Goal: Task Accomplishment & Management: Complete application form

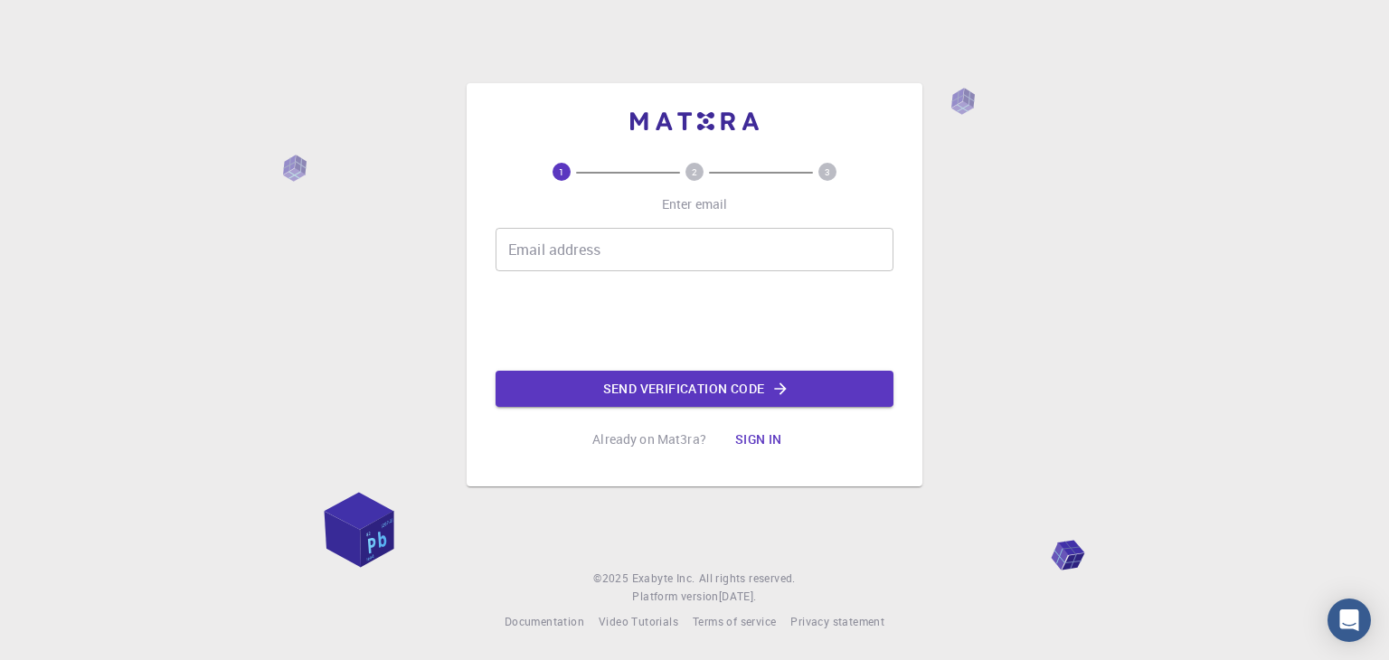
click at [580, 252] on input "Email address" at bounding box center [694, 249] width 398 height 43
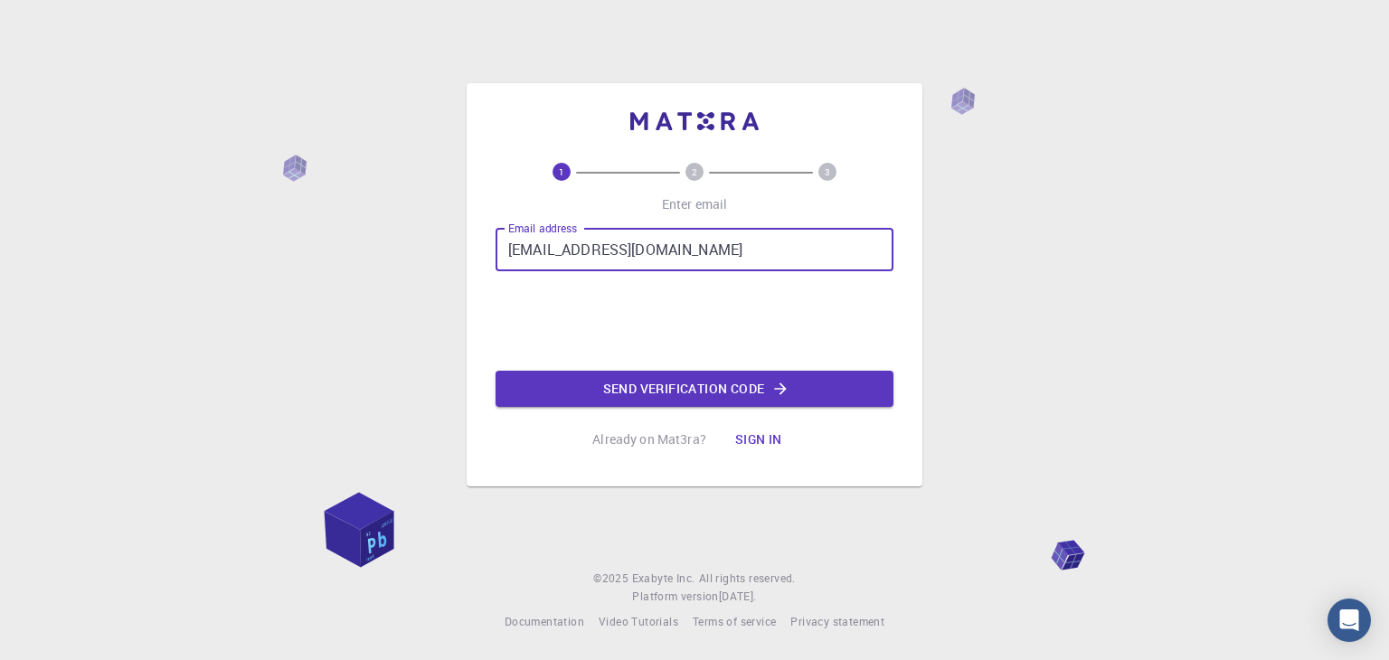
drag, startPoint x: 732, startPoint y: 229, endPoint x: 779, endPoint y: 287, distance: 74.6
click at [733, 229] on input "[EMAIL_ADDRESS][DOMAIN_NAME]" at bounding box center [694, 249] width 398 height 43
drag, startPoint x: 707, startPoint y: 250, endPoint x: 356, endPoint y: 257, distance: 350.8
click at [356, 257] on div "1 2 3 Enter email Email address [EMAIL_ADDRESS][DOMAIN_NAME] Email address Send…" at bounding box center [694, 330] width 1389 height 660
drag, startPoint x: 579, startPoint y: 244, endPoint x: 421, endPoint y: 254, distance: 157.6
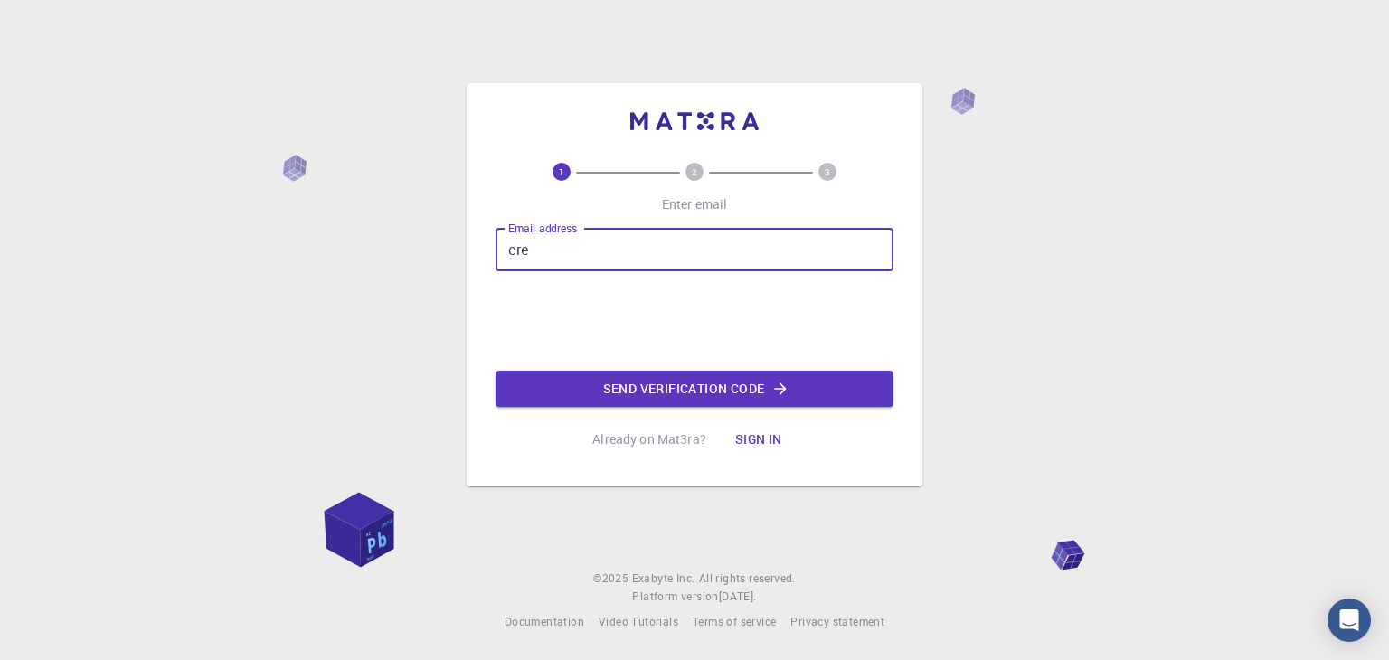
click at [421, 254] on div "1 2 3 Enter email Email address cre Email address Send verification code Alread…" at bounding box center [694, 330] width 1389 height 660
type input "[EMAIL_ADDRESS][DOMAIN_NAME]"
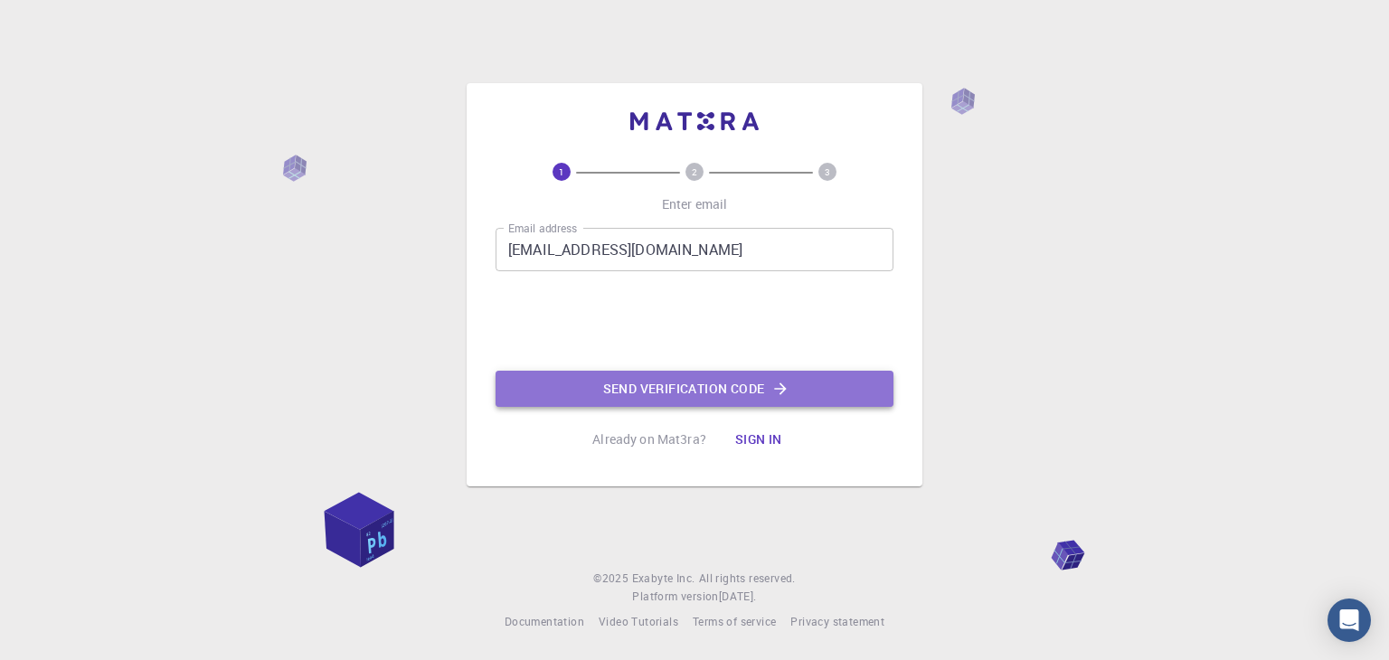
click at [734, 396] on button "Send verification code" at bounding box center [694, 389] width 398 height 36
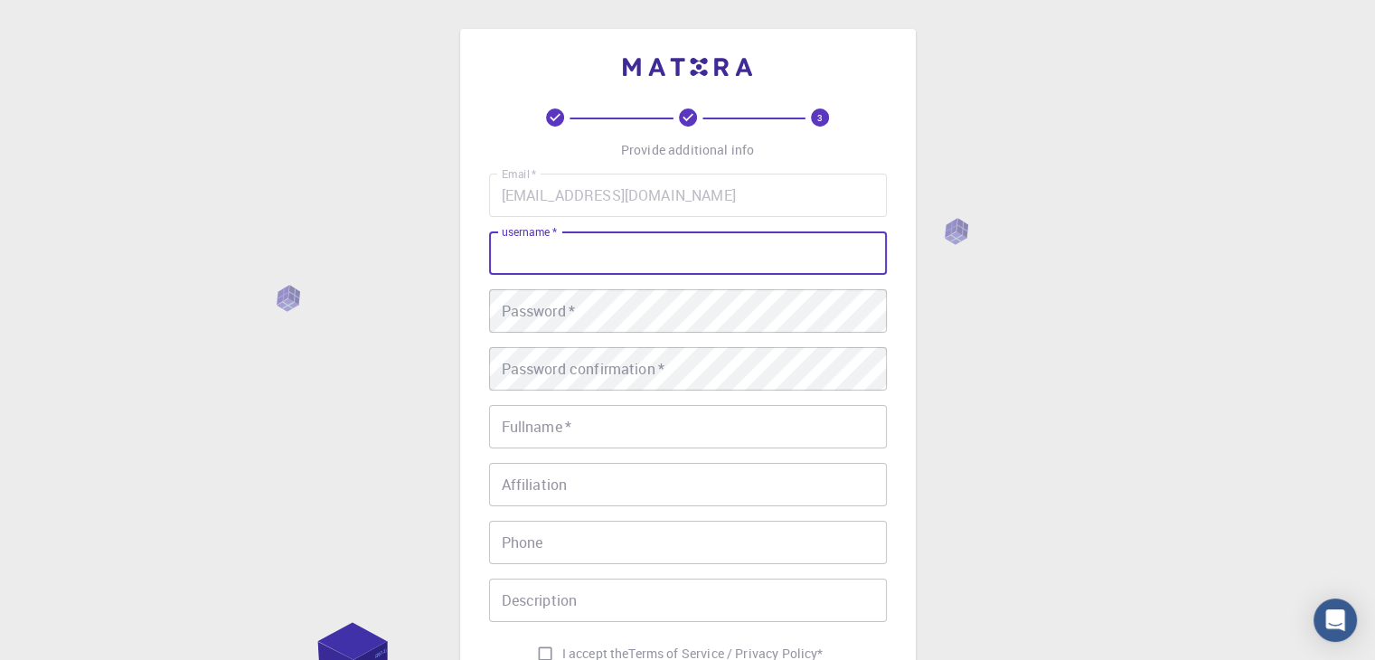
click at [636, 249] on input "username   *" at bounding box center [688, 252] width 398 height 43
type input "[PERSON_NAME]"
click at [1027, 290] on div "3 Provide additional info Email   * [EMAIL_ADDRESS][DOMAIN_NAME] Email   * user…" at bounding box center [687, 460] width 1375 height 920
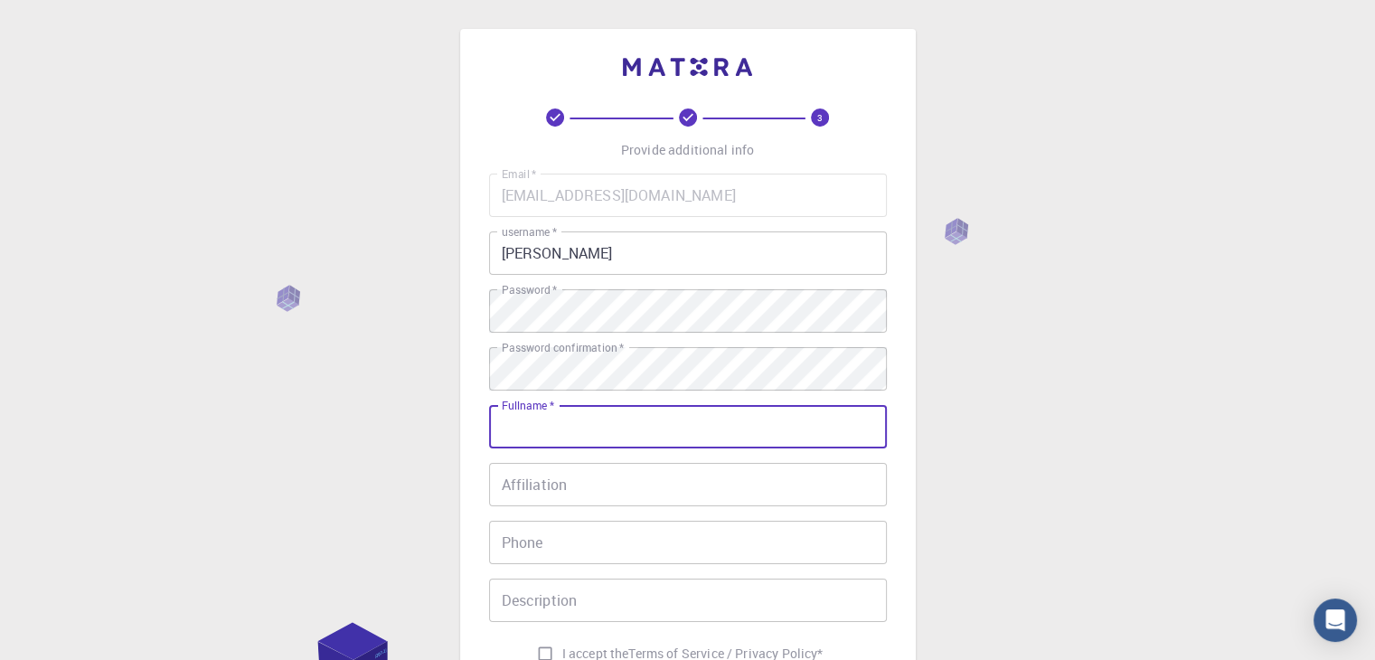
click at [602, 413] on input "Fullname   *" at bounding box center [688, 426] width 398 height 43
type input "[PERSON_NAME]"
type input "971662069"
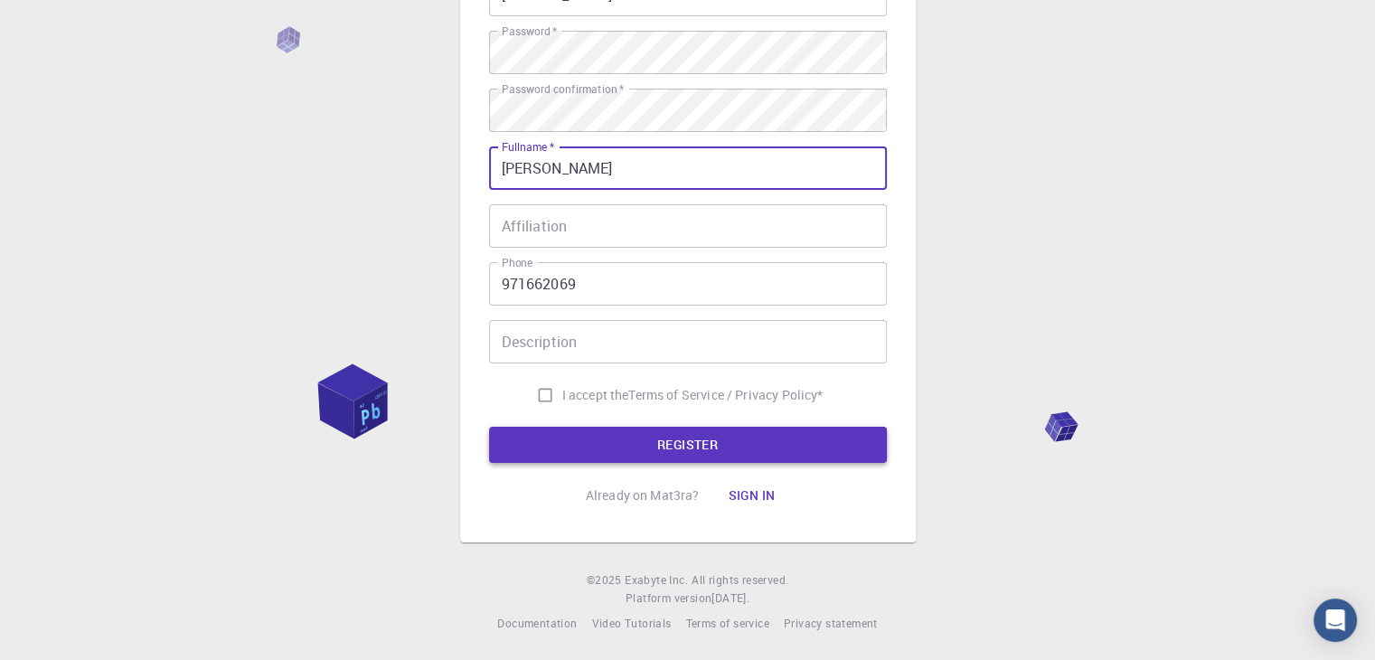
scroll to position [260, 0]
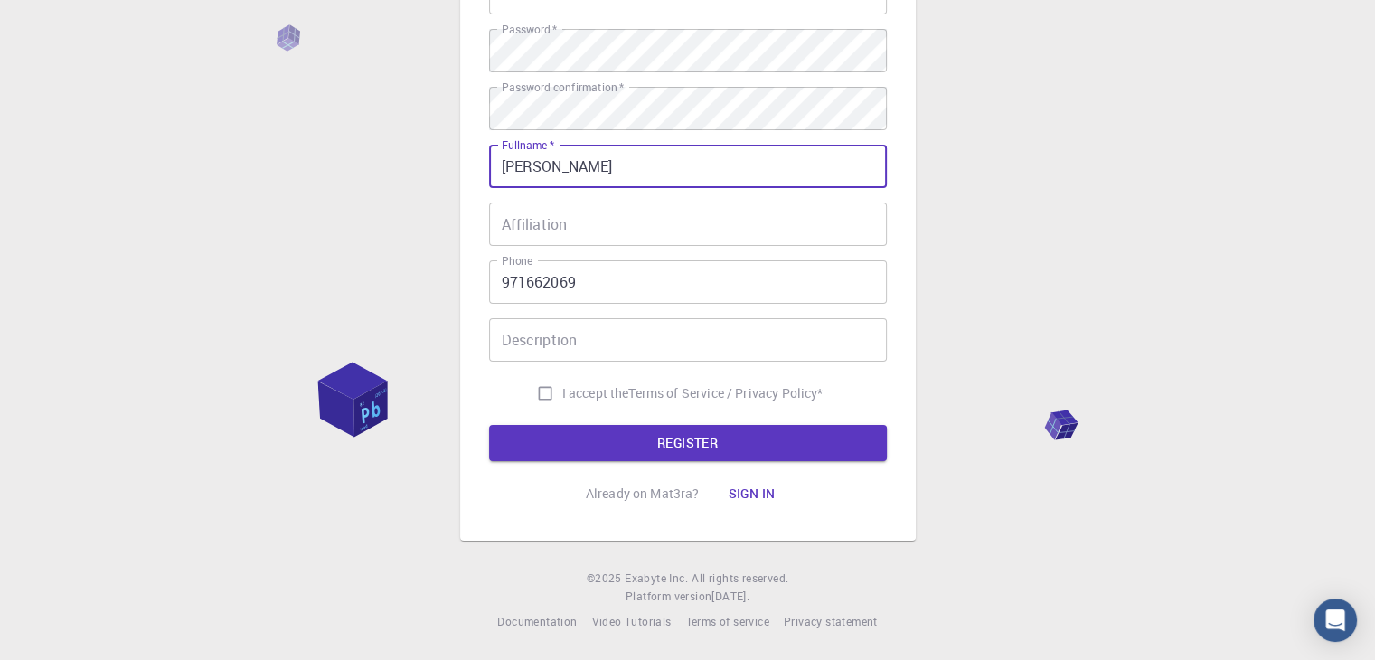
drag, startPoint x: 542, startPoint y: 397, endPoint x: 556, endPoint y: 406, distance: 16.3
click at [542, 397] on input "I accept the Terms of Service / Privacy Policy *" at bounding box center [545, 393] width 34 height 34
checkbox input "true"
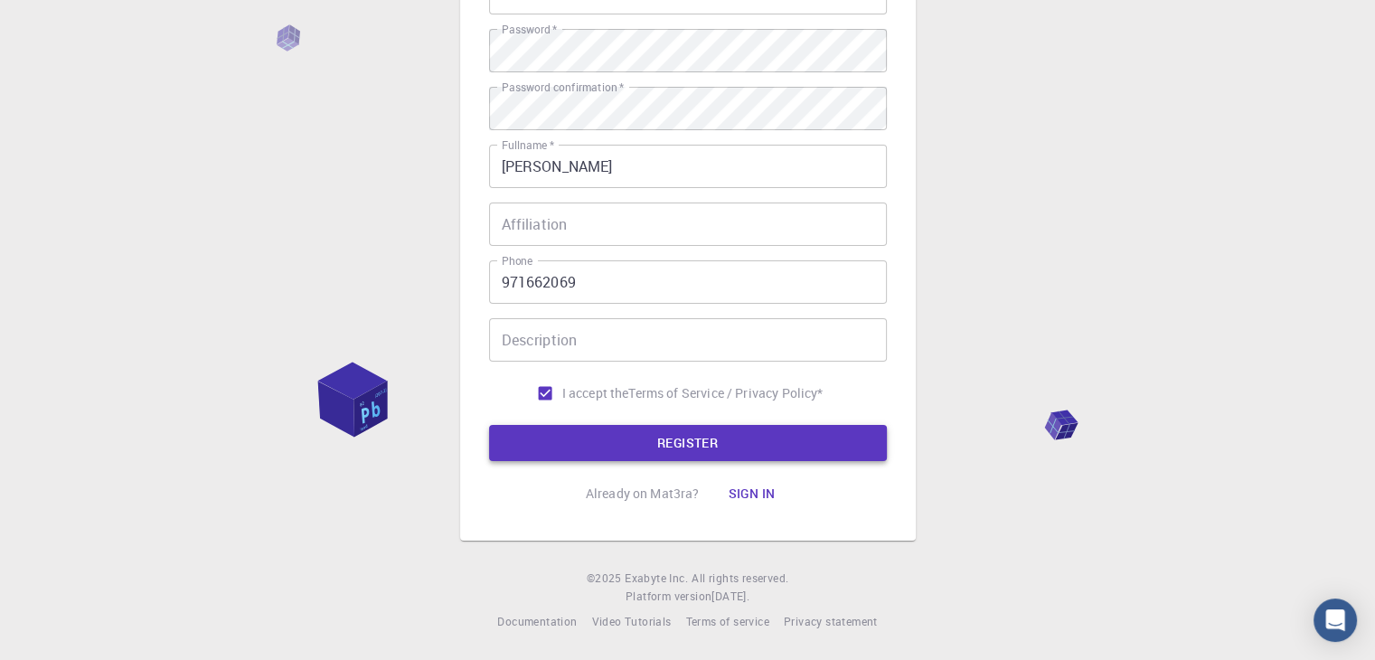
click at [624, 439] on button "REGISTER" at bounding box center [688, 443] width 398 height 36
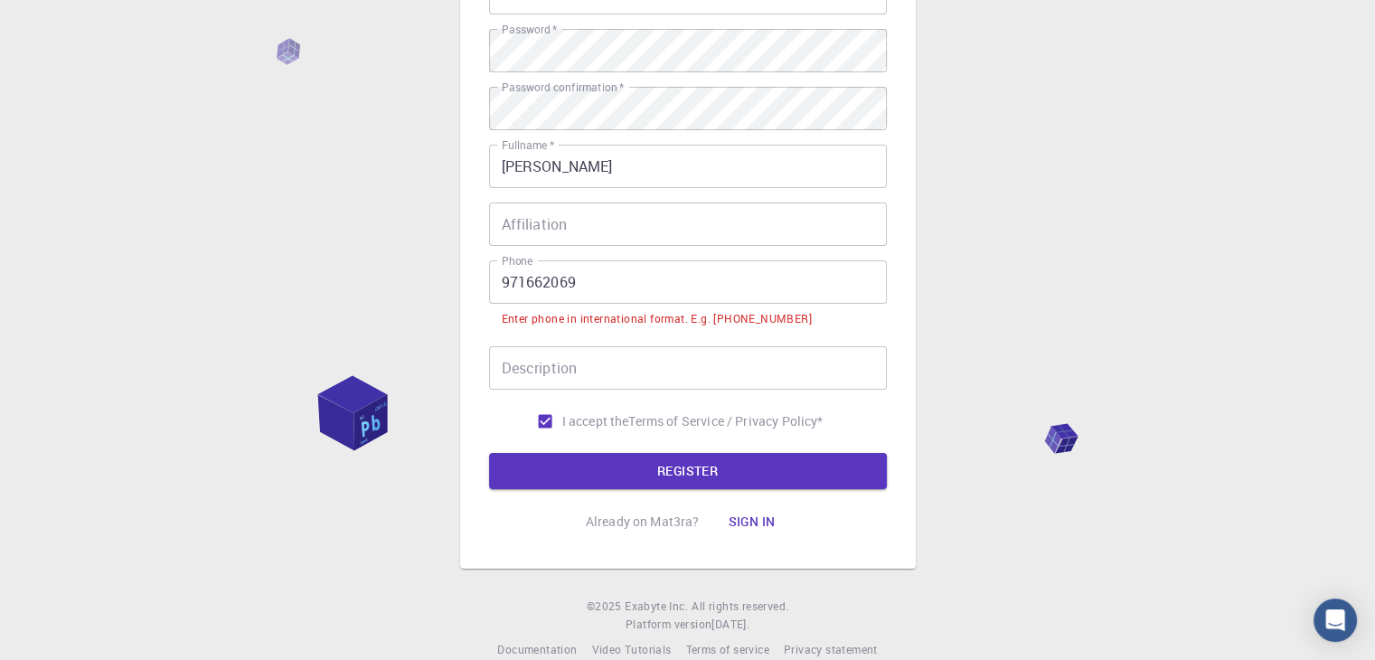
click at [607, 384] on input "Description" at bounding box center [688, 367] width 398 height 43
